Goal: Task Accomplishment & Management: Manage account settings

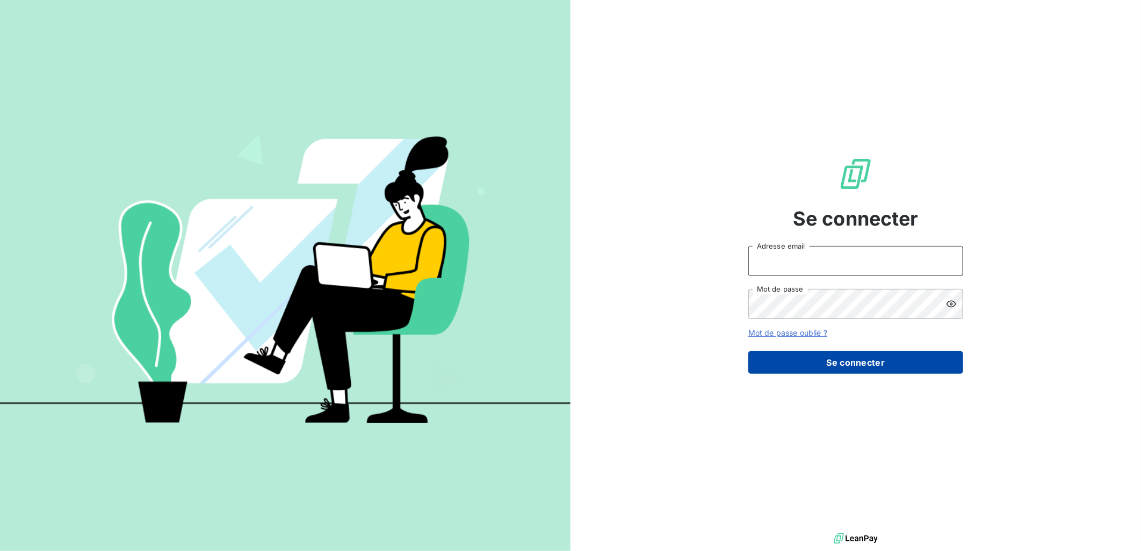
type input "[PERSON_NAME][EMAIL_ADDRESS][DOMAIN_NAME]"
click at [828, 361] on button "Se connecter" at bounding box center [855, 362] width 215 height 23
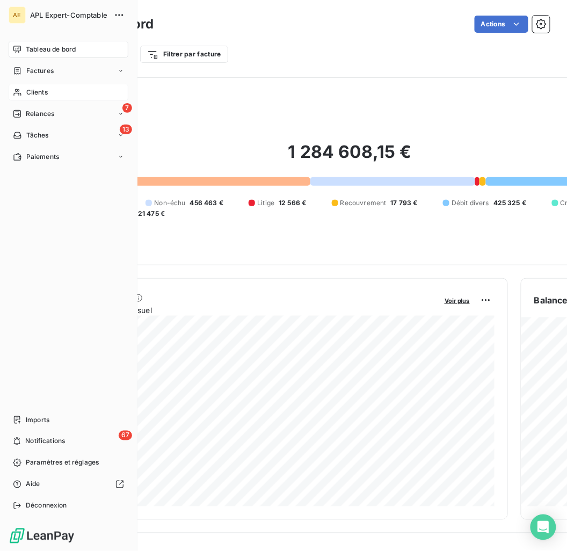
click at [31, 91] on span "Clients" at bounding box center [36, 93] width 21 height 10
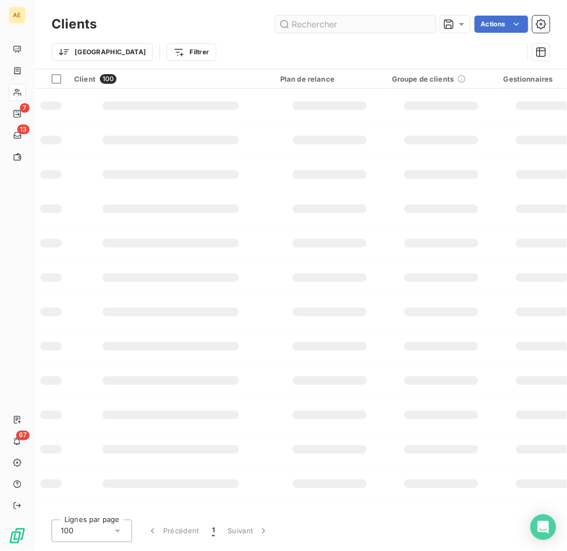
click at [299, 28] on input "text" at bounding box center [355, 24] width 161 height 17
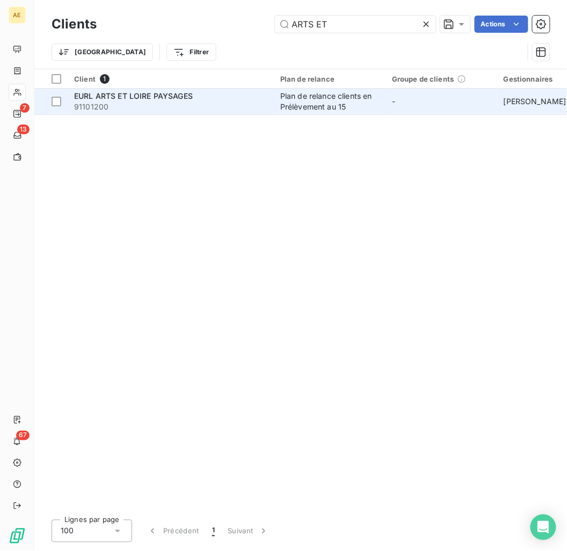
type input "ARTS ET"
click at [230, 99] on div "EURL ARTS ET LOIRE PAYSAGES" at bounding box center [170, 96] width 193 height 11
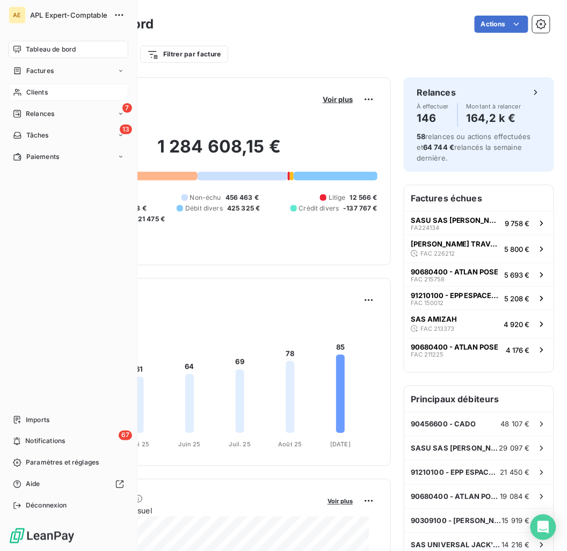
click at [24, 93] on div "Clients" at bounding box center [69, 92] width 120 height 17
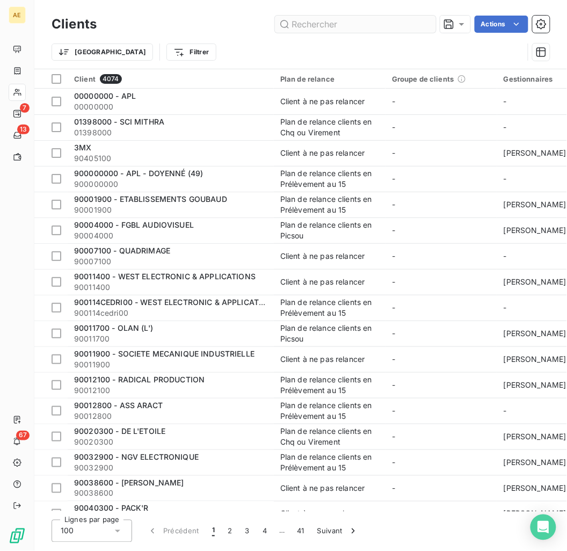
click at [374, 29] on input "text" at bounding box center [355, 24] width 161 height 17
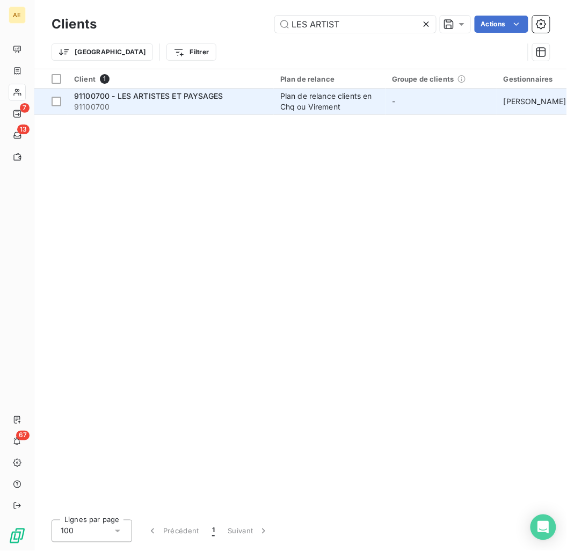
type input "LES ARTIST"
click at [238, 102] on span "91100700" at bounding box center [170, 107] width 193 height 11
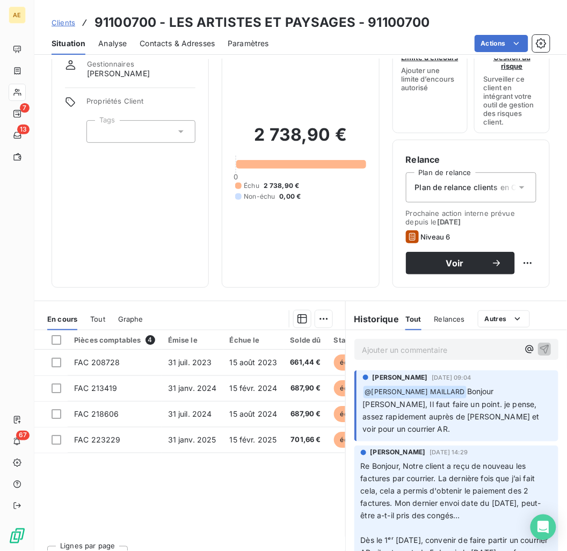
scroll to position [59, 0]
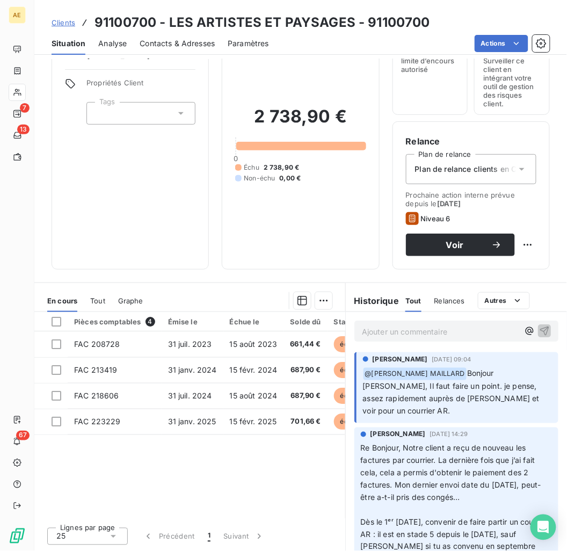
click at [62, 23] on span "Clients" at bounding box center [64, 22] width 24 height 9
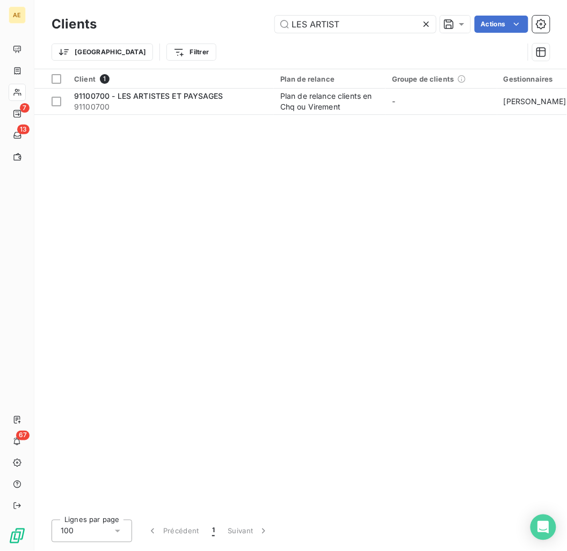
drag, startPoint x: 351, startPoint y: 23, endPoint x: 181, endPoint y: 34, distance: 170.6
click at [181, 34] on div "Clients LES ARTIST Actions" at bounding box center [301, 24] width 498 height 23
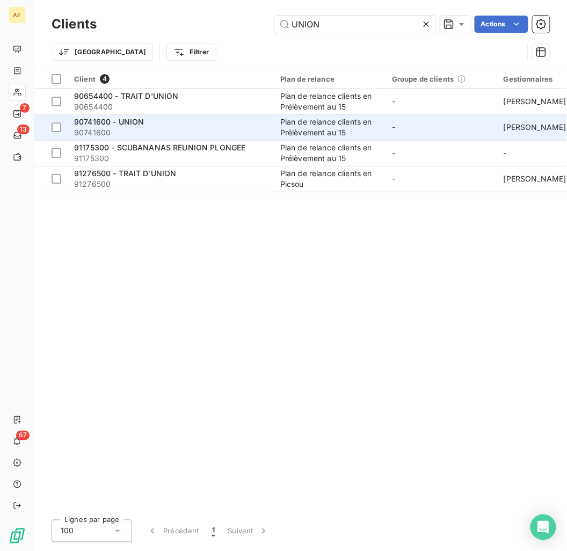
type input "UNION"
click at [175, 131] on span "90741600" at bounding box center [170, 132] width 193 height 11
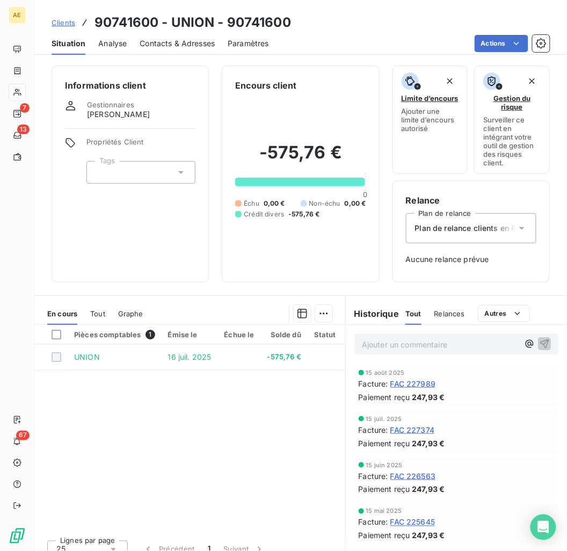
click at [415, 383] on span "FAC 227989" at bounding box center [413, 383] width 46 height 11
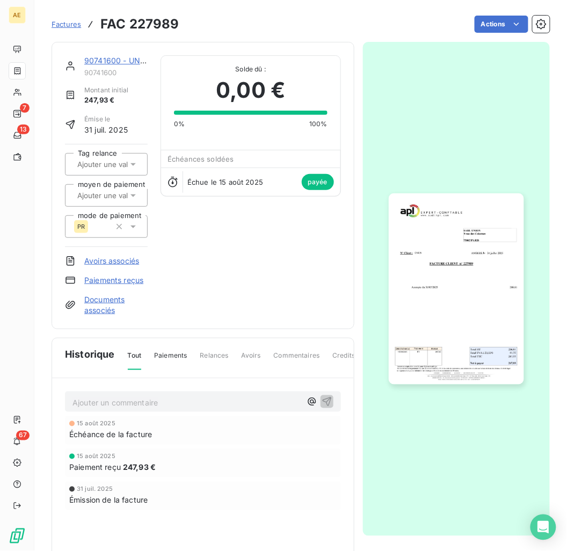
click at [445, 288] on img "button" at bounding box center [456, 288] width 135 height 191
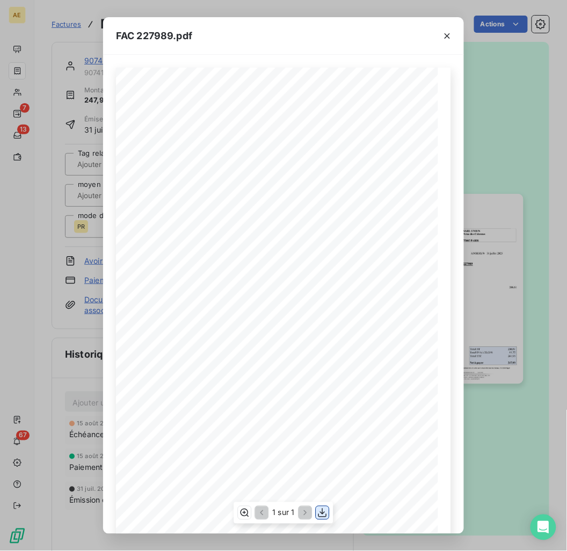
click at [321, 516] on icon "button" at bounding box center [322, 513] width 11 height 11
click at [324, 512] on icon "button" at bounding box center [322, 513] width 11 height 11
click at [444, 40] on icon "button" at bounding box center [447, 36] width 11 height 11
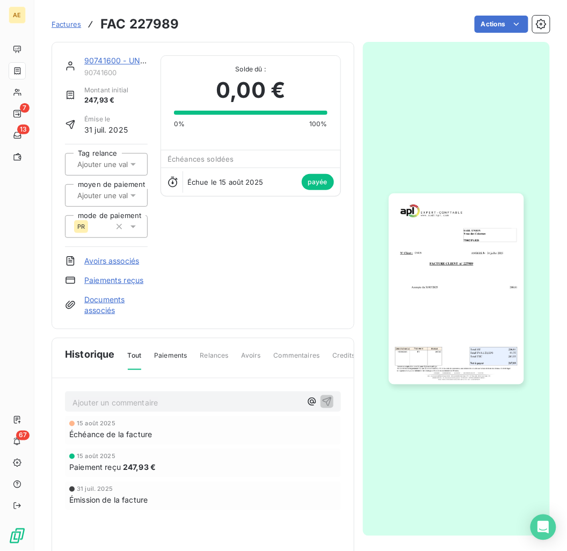
click at [134, 61] on link "90741600 - UNION" at bounding box center [119, 60] width 70 height 9
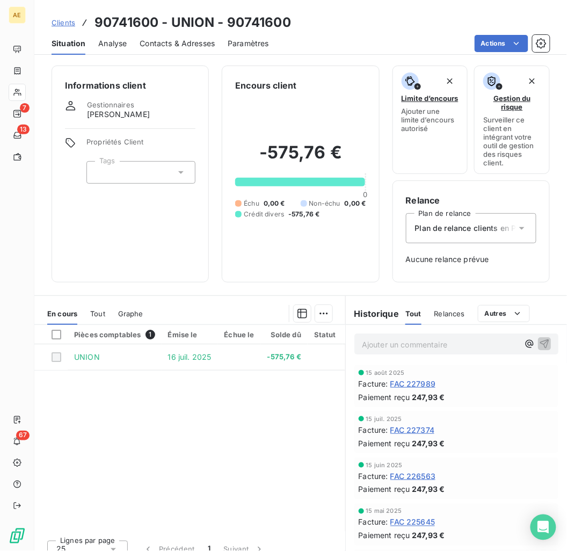
click at [185, 40] on span "Contacts & Adresses" at bounding box center [177, 43] width 75 height 11
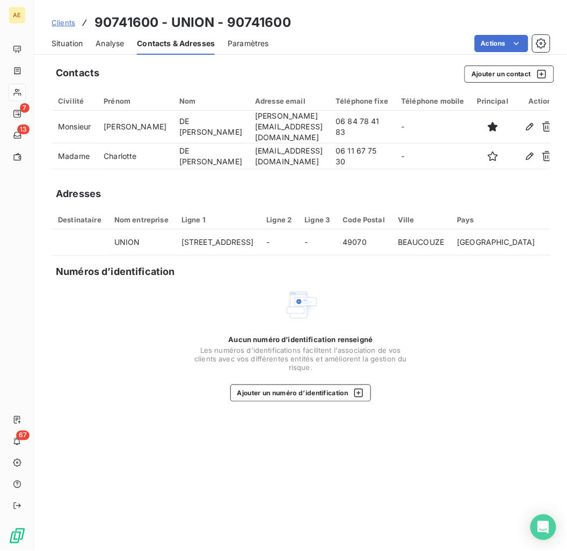
click at [54, 45] on span "Situation" at bounding box center [67, 43] width 31 height 11
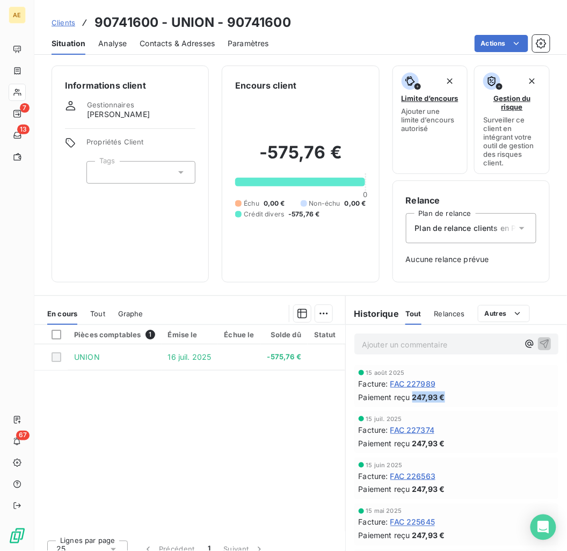
drag, startPoint x: 408, startPoint y: 394, endPoint x: 490, endPoint y: 394, distance: 82.2
click at [490, 394] on div "Paiement reçu 247,93 €" at bounding box center [456, 397] width 195 height 11
click at [555, 229] on div "Informations client Gestionnaires CEDRIC Mace Propriétés Client Tags Encours cl…" at bounding box center [300, 174] width 533 height 217
